Goal: Transaction & Acquisition: Book appointment/travel/reservation

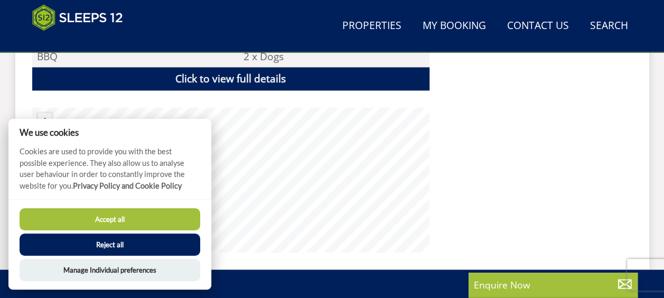
scroll to position [769, 0]
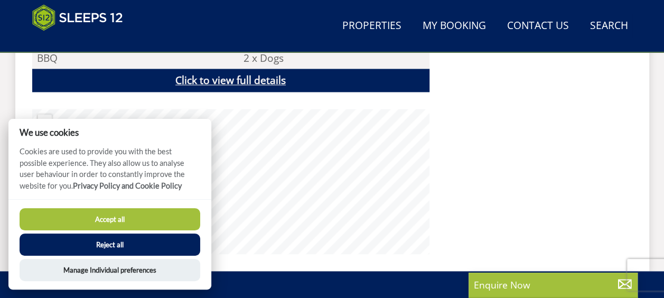
click at [269, 79] on link "Click to view full details" at bounding box center [230, 81] width 397 height 24
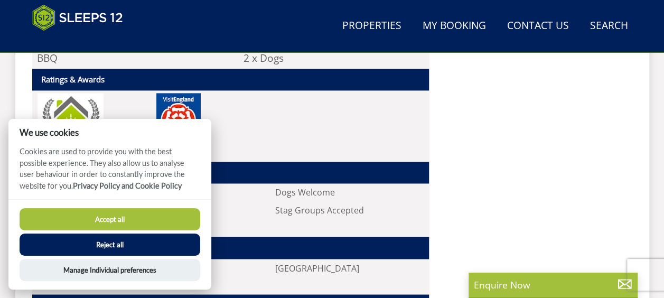
click at [136, 220] on button "Accept all" at bounding box center [110, 219] width 181 height 22
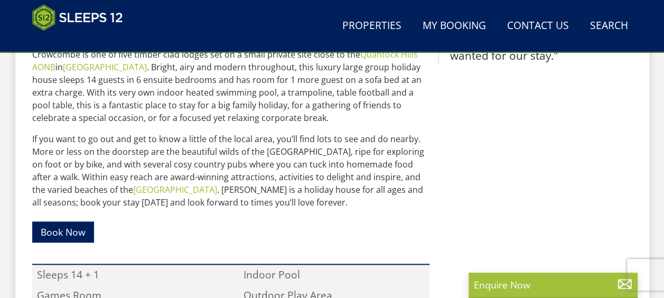
scroll to position [510, 0]
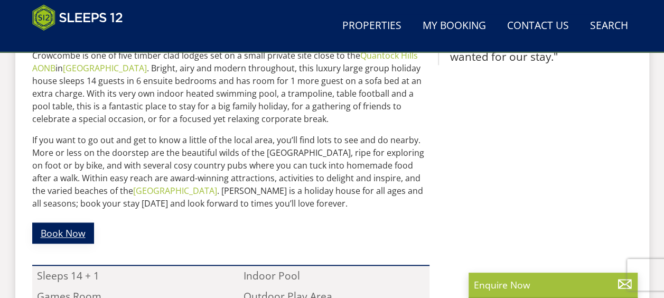
click at [76, 238] on link "Book Now" at bounding box center [63, 232] width 62 height 21
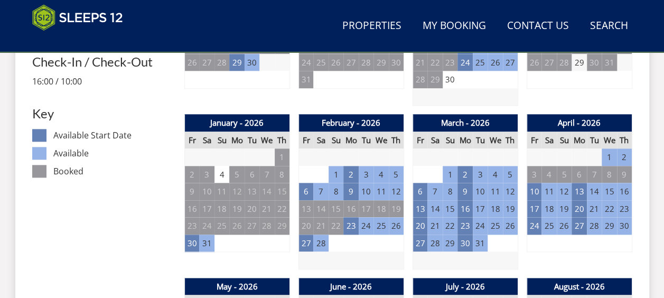
scroll to position [578, 0]
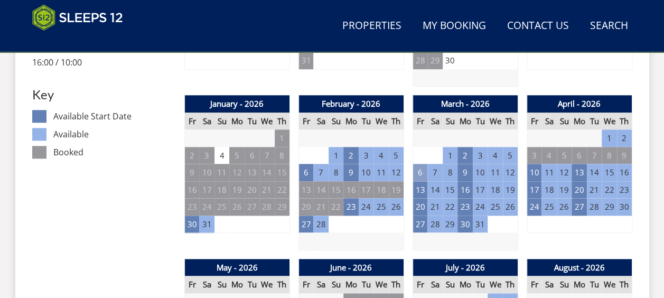
click at [422, 172] on td "6" at bounding box center [420, 172] width 15 height 17
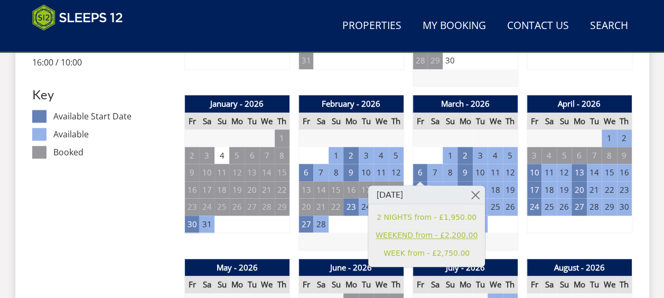
click at [402, 237] on link "WEEKEND from - £2,200.00" at bounding box center [427, 235] width 102 height 11
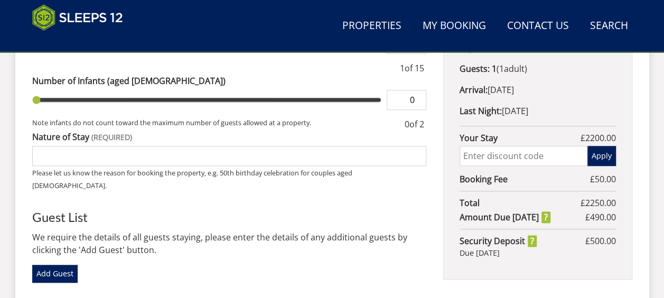
scroll to position [568, 0]
